Goal: Obtain resource: Download file/media

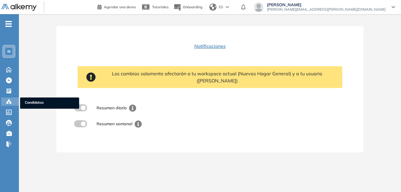
click at [12, 102] on div at bounding box center [9, 100] width 7 height 7
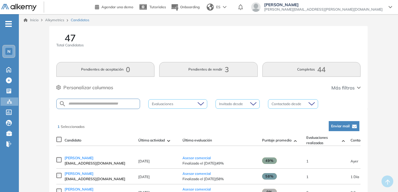
click at [77, 158] on span "Gisela Ortiz" at bounding box center [79, 157] width 29 height 4
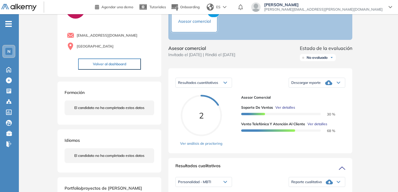
scroll to position [29, 0]
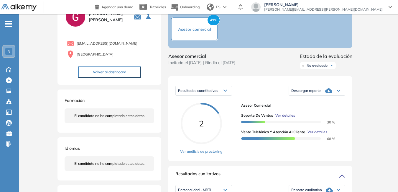
click at [9, 51] on span "N" at bounding box center [8, 51] width 3 height 5
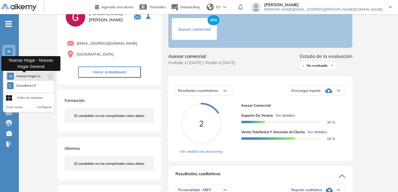
click at [22, 77] on span "Nuevas Hogar G..." at bounding box center [28, 76] width 25 height 5
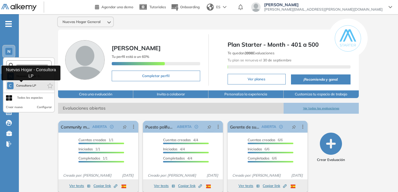
click at [22, 83] on button "C Consultora LP" at bounding box center [21, 85] width 29 height 7
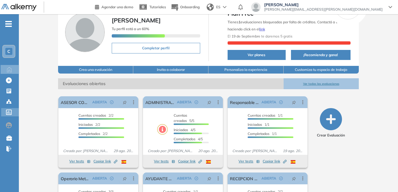
scroll to position [59, 0]
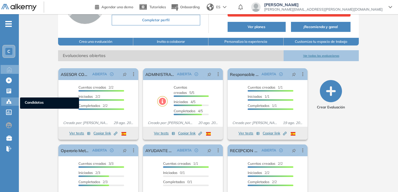
click at [28, 102] on span "Candidatos" at bounding box center [50, 103] width 50 height 6
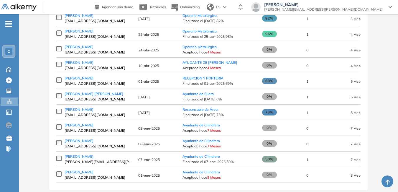
scroll to position [265, 0]
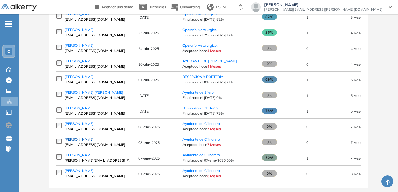
click at [93, 141] on span "[PERSON_NAME]" at bounding box center [79, 139] width 29 height 4
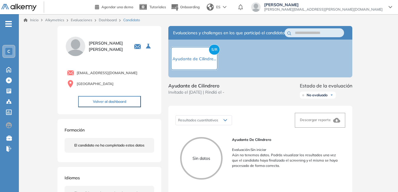
click at [11, 52] on div "C" at bounding box center [8, 51] width 7 height 7
click at [42, 123] on div "Inicio Alkymetrics Evaluaciones Dashboard Candidato Duración : 00:00:00 Cantida…" at bounding box center [208, 183] width 379 height 338
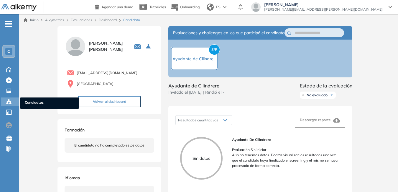
click at [49, 103] on span "Candidatos" at bounding box center [50, 103] width 50 height 6
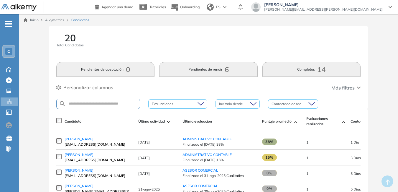
click at [12, 48] on div "C" at bounding box center [8, 51] width 7 height 7
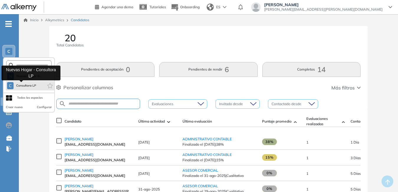
click at [12, 83] on div "C" at bounding box center [10, 85] width 6 height 7
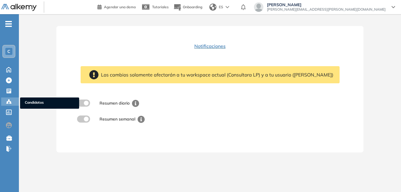
click at [28, 103] on span "Candidatos" at bounding box center [50, 103] width 50 height 6
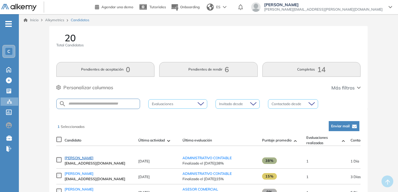
click at [81, 160] on span "[PERSON_NAME]" at bounding box center [79, 157] width 29 height 4
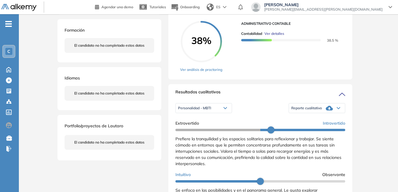
scroll to position [118, 0]
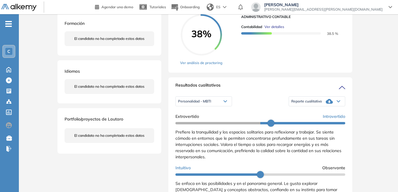
click at [310, 104] on span "Reporte cualitativo" at bounding box center [306, 101] width 31 height 5
click at [307, 112] on li "Reporte con Afinidad AI" at bounding box center [310, 109] width 36 height 6
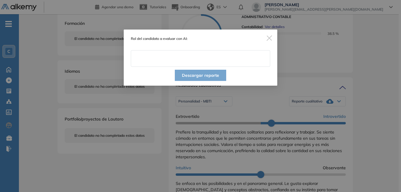
click at [147, 58] on input "text" at bounding box center [200, 58] width 139 height 17
type input "**********"
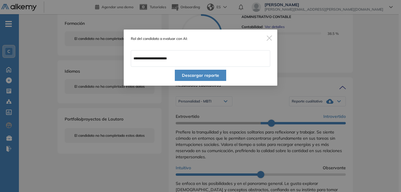
click at [193, 76] on button "Descargar reporte" at bounding box center [200, 75] width 51 height 11
